Goal: Check status: Check status

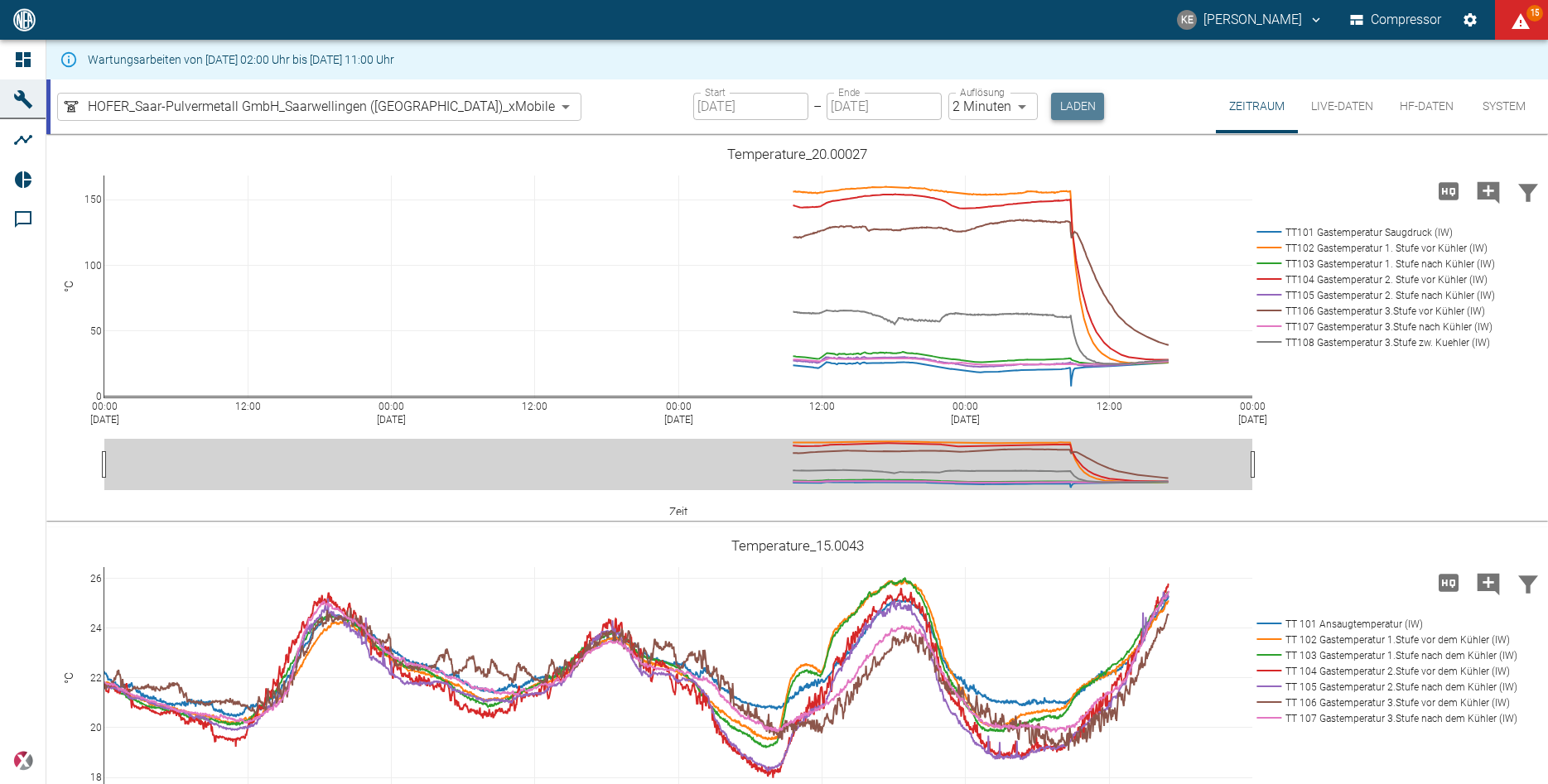
click at [1051, 103] on button "Laden" at bounding box center [1077, 106] width 53 height 28
click at [1345, 108] on button "Live-Daten" at bounding box center [1342, 106] width 89 height 54
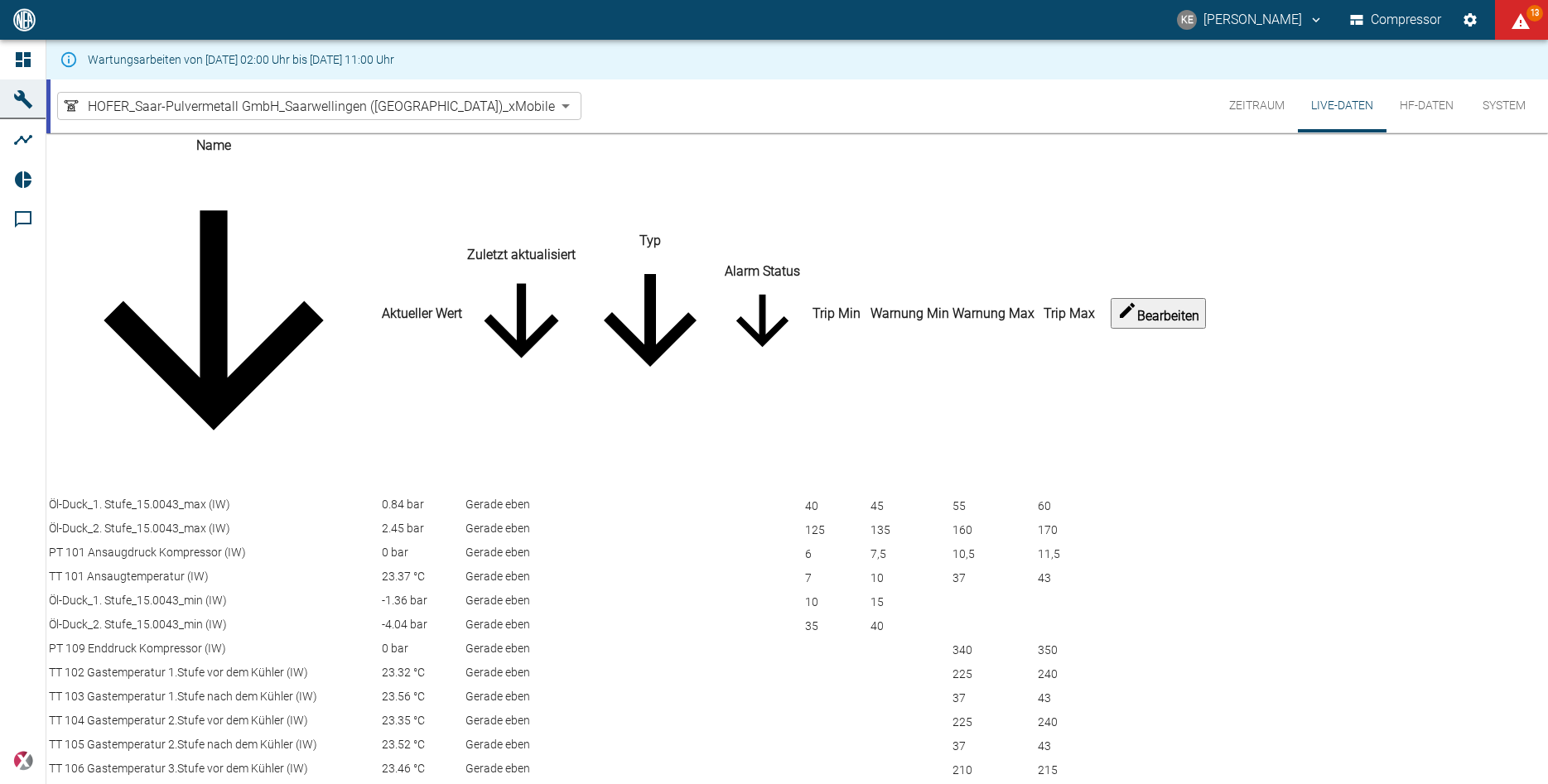
click at [1417, 108] on button "HF-Daten" at bounding box center [1426, 105] width 80 height 53
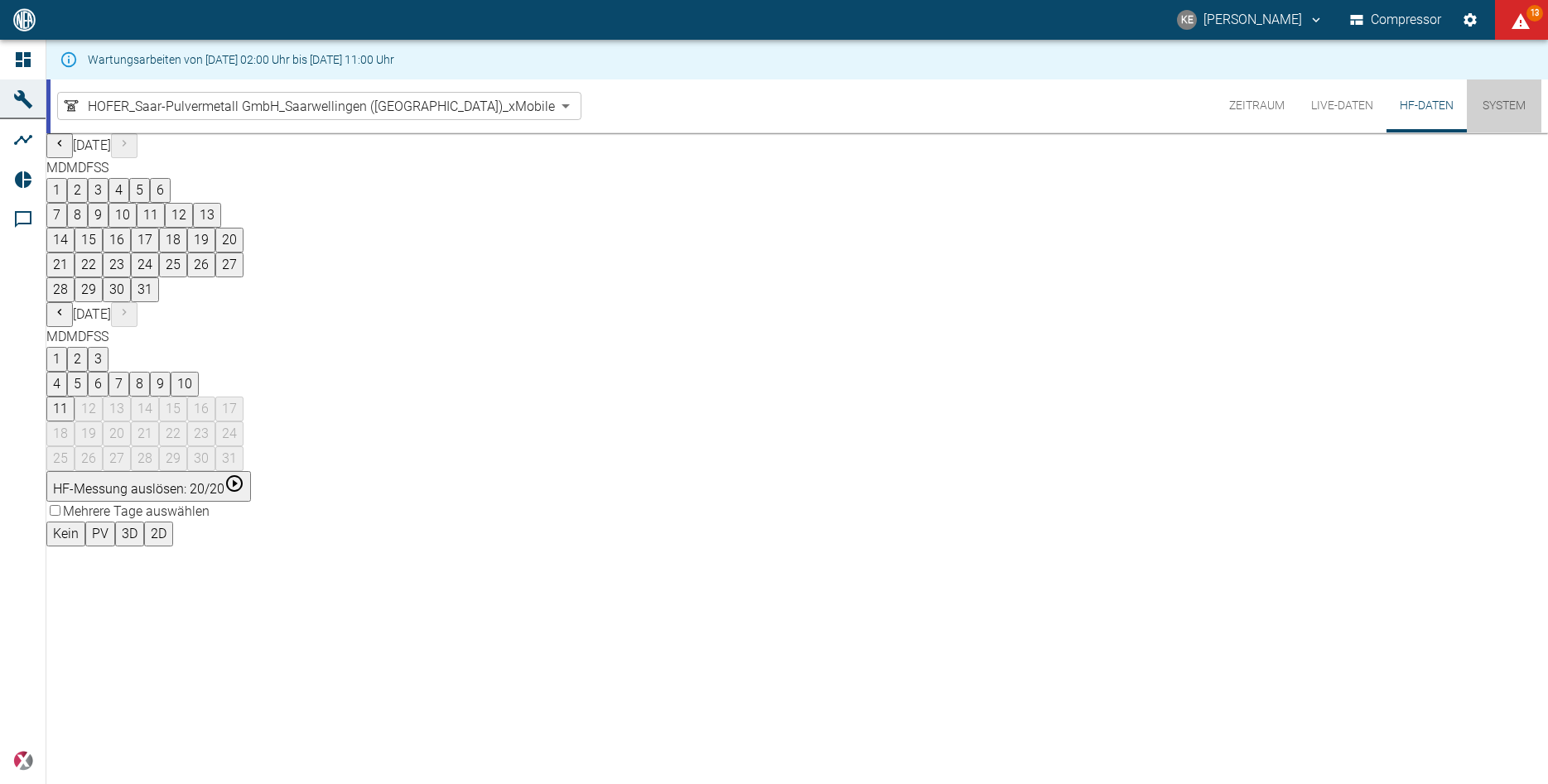
click at [1505, 103] on button "System" at bounding box center [1504, 105] width 75 height 53
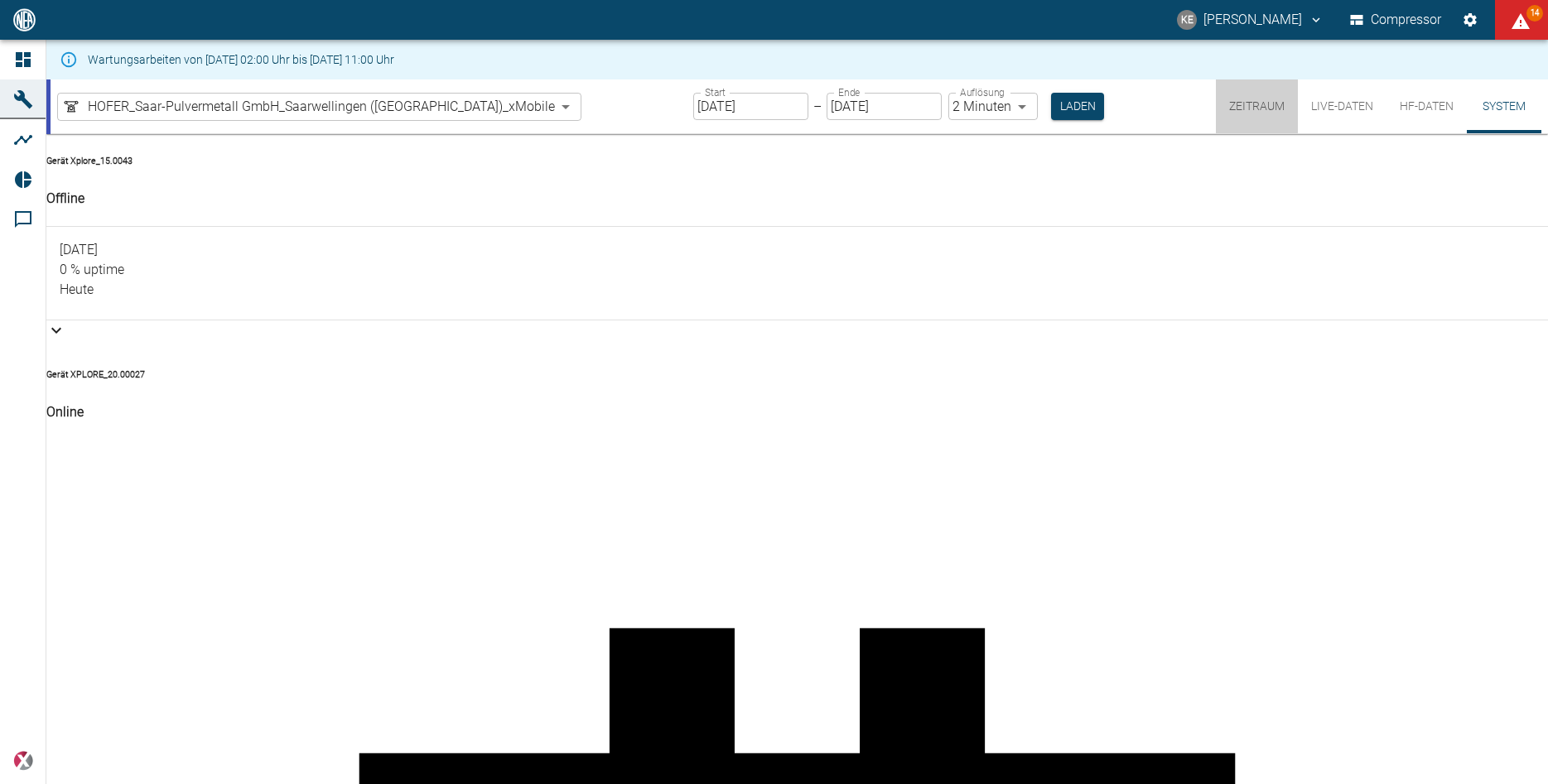
click at [1269, 99] on button "Zeitraum" at bounding box center [1256, 106] width 82 height 54
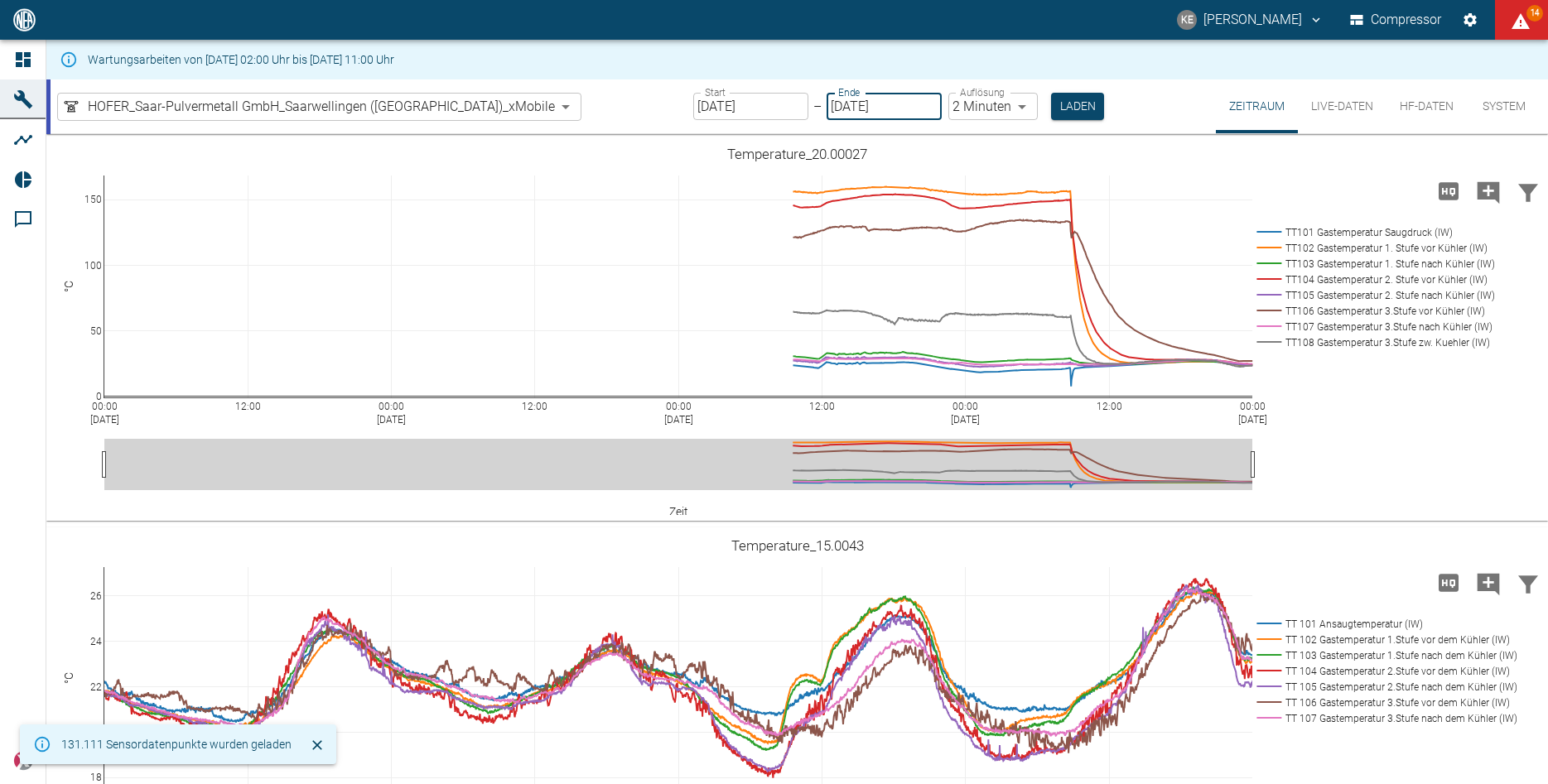
click at [860, 107] on input "[DATE]" at bounding box center [884, 106] width 115 height 28
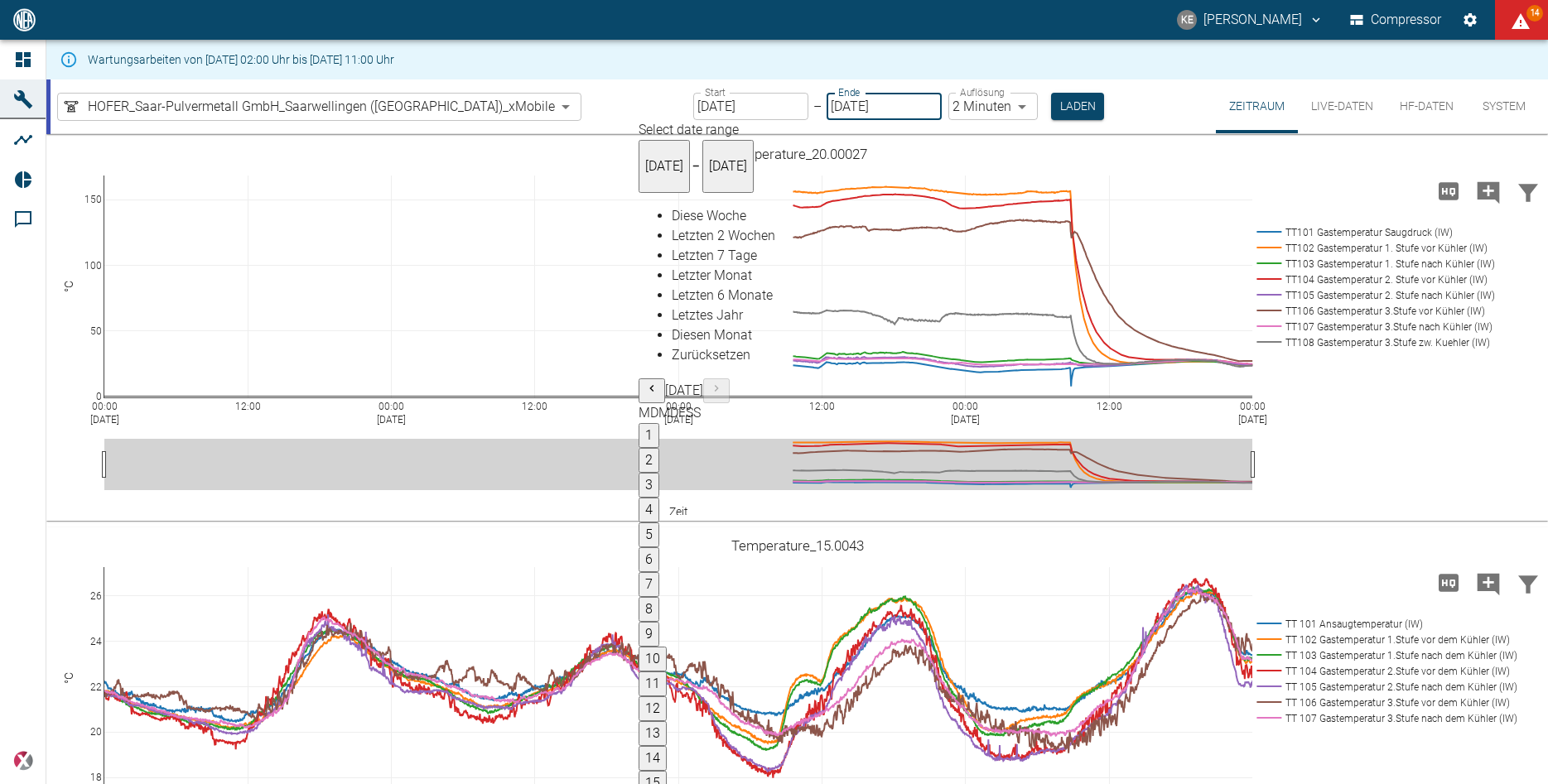
type input "[DATE]"
click at [731, 114] on input "[DATE]" at bounding box center [751, 106] width 115 height 28
type input "[DATE]"
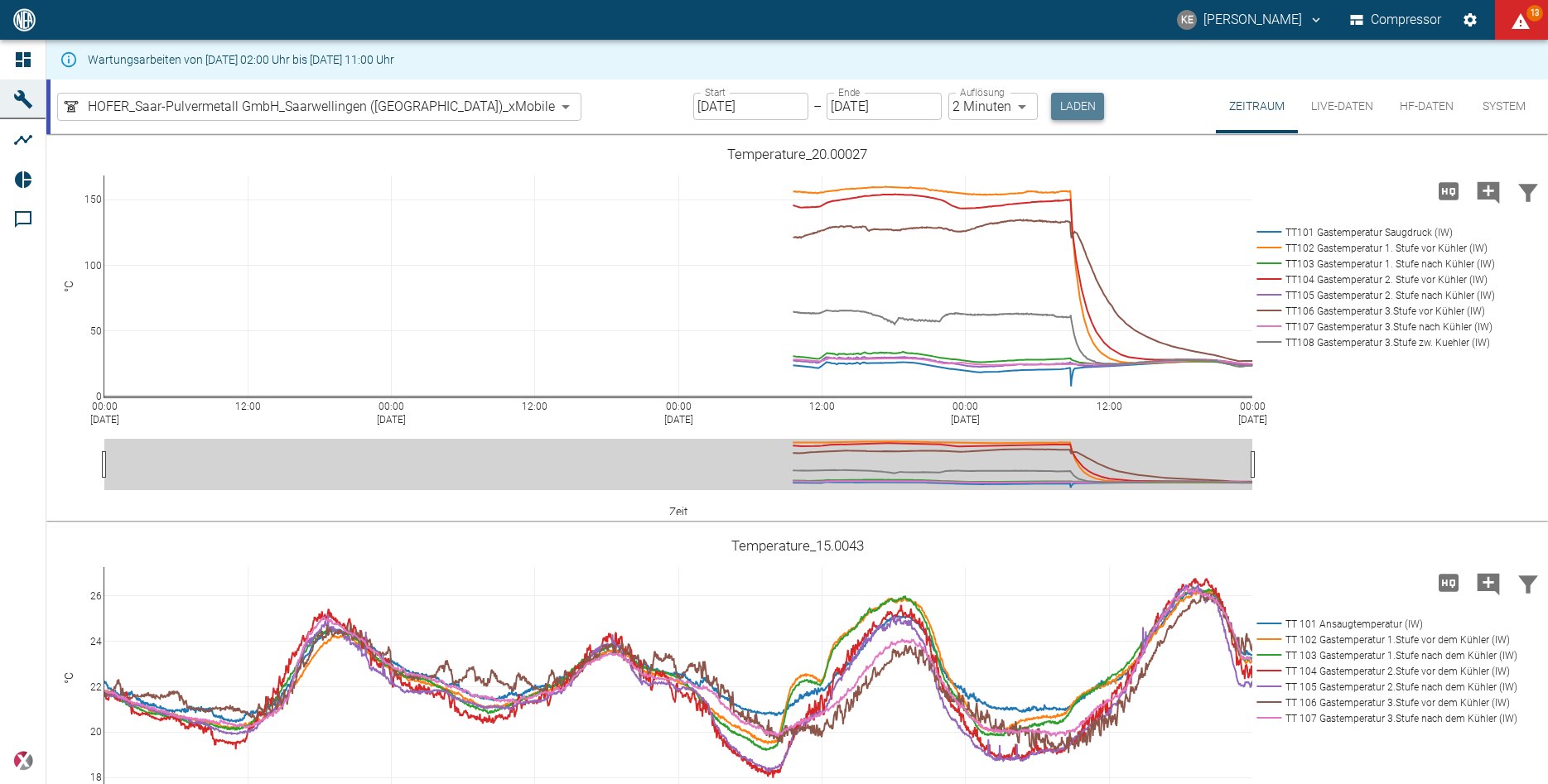
click at [1051, 109] on button "Laden" at bounding box center [1077, 106] width 53 height 28
